Goal: Task Accomplishment & Management: Complete application form

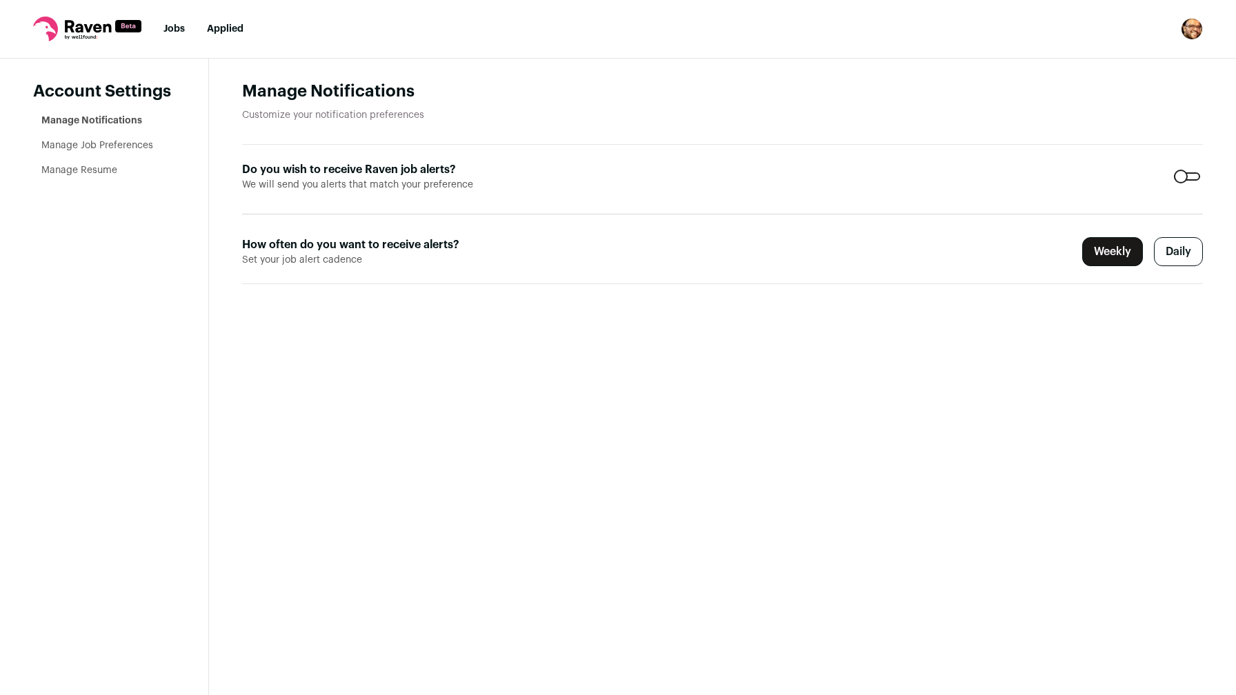
click at [1163, 249] on label "Daily" at bounding box center [1178, 251] width 49 height 29
click at [176, 38] on nav "Jobs Applied Settings Notifications Preferences Resume FAQs Logout" at bounding box center [618, 29] width 1236 height 59
click at [180, 26] on link "Jobs" at bounding box center [173, 29] width 21 height 10
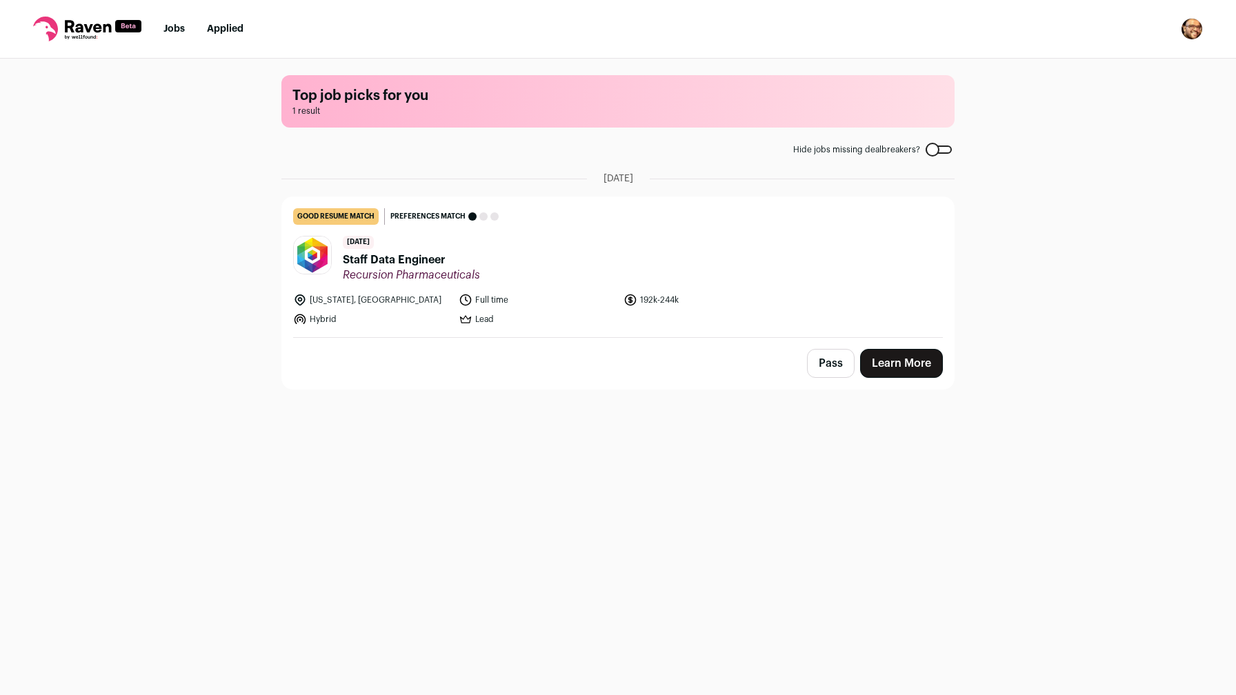
click at [507, 418] on main "Top job picks for you 1 result Hide jobs missing dealbreakers? [DATE] good resu…" at bounding box center [618, 376] width 706 height 635
click at [531, 423] on main "Top job picks for you 1 result Hide jobs missing dealbreakers? [DATE] good resu…" at bounding box center [618, 376] width 706 height 635
click at [423, 257] on span "Staff Data Engineer" at bounding box center [411, 260] width 137 height 17
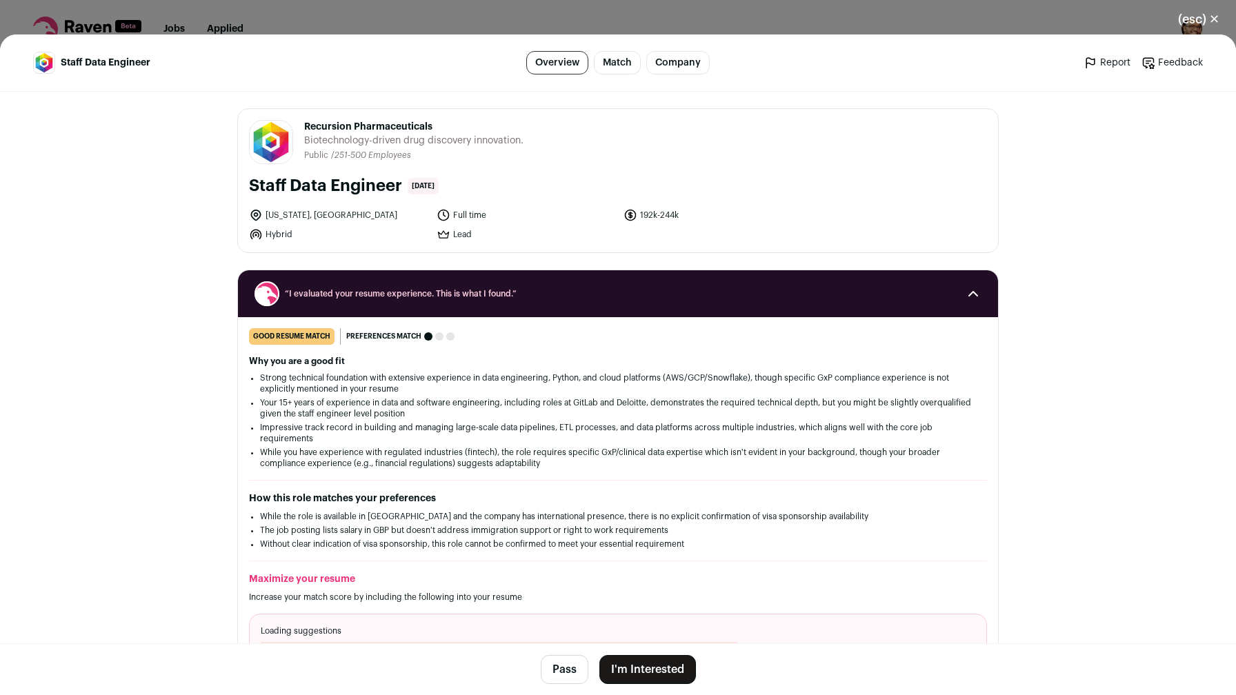
click at [621, 656] on button "I'm Interested" at bounding box center [647, 669] width 97 height 29
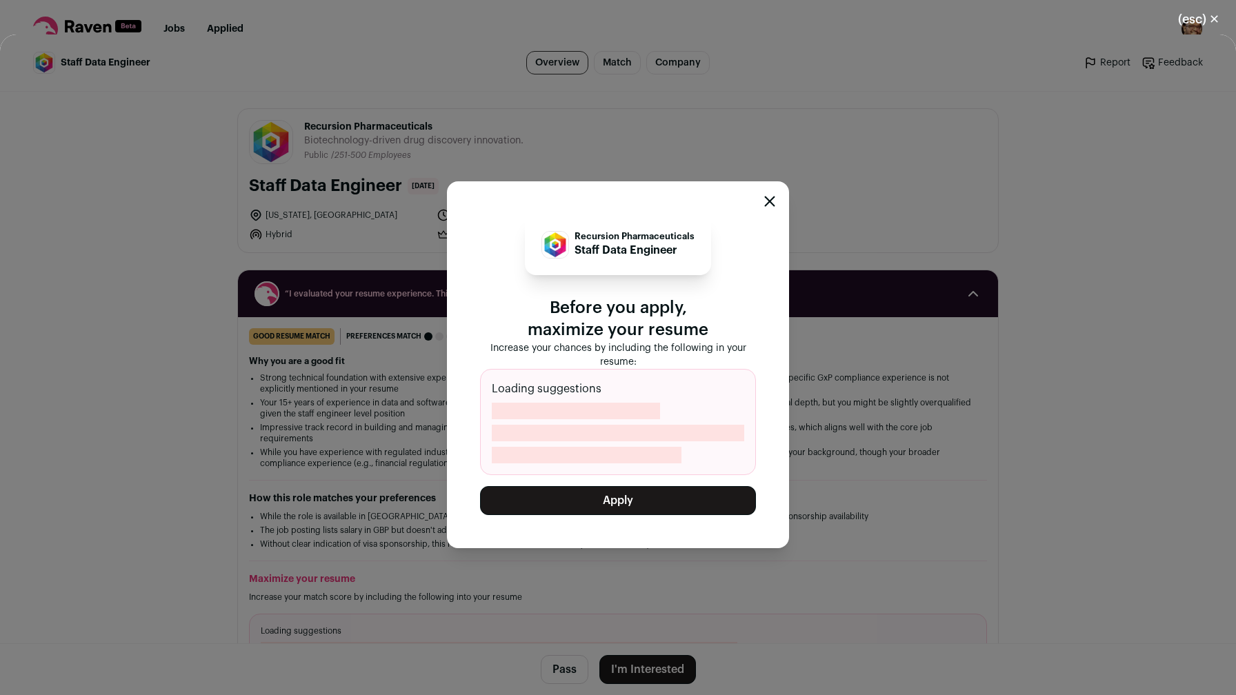
click at [678, 506] on button "Apply" at bounding box center [618, 500] width 276 height 29
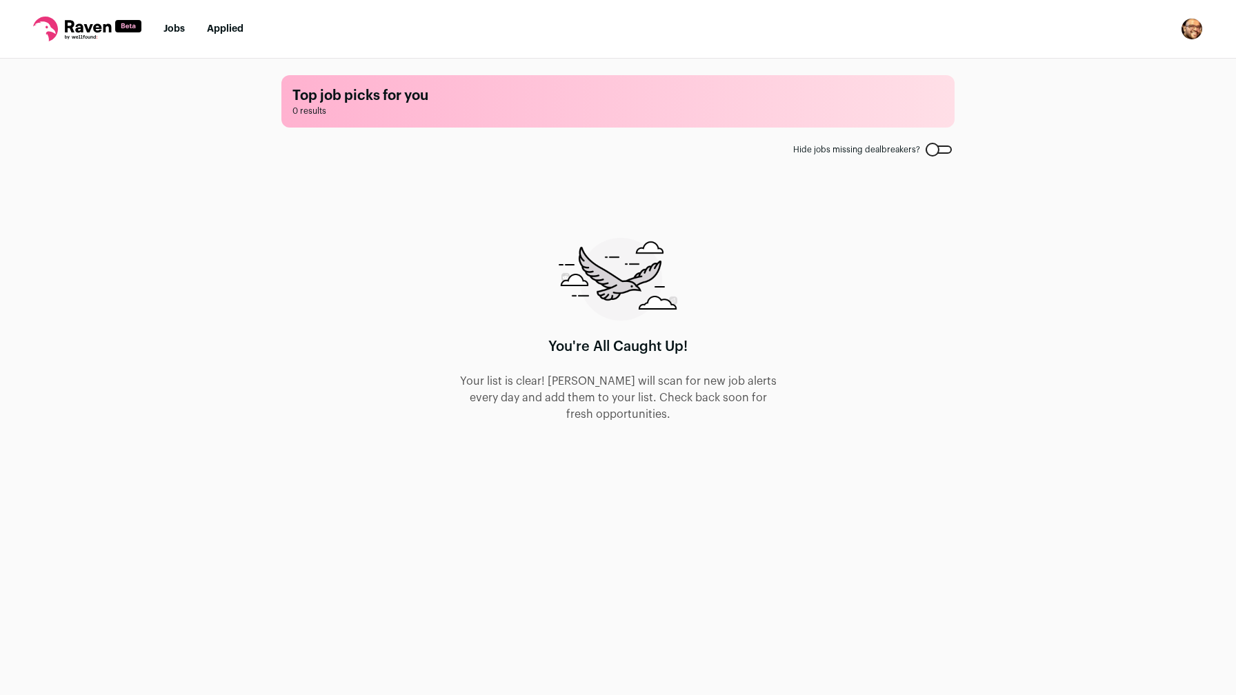
click at [177, 28] on link "Jobs" at bounding box center [173, 29] width 21 height 10
click at [105, 30] on icon at bounding box center [88, 26] width 46 height 12
click at [105, 23] on icon at bounding box center [87, 29] width 108 height 25
click at [66, 30] on icon at bounding box center [88, 26] width 46 height 12
click at [152, 30] on nav "Jobs Applied Settings Notifications Preferences Resume FAQs Logout" at bounding box center [618, 29] width 1236 height 59
